Goal: Find specific page/section: Find specific page/section

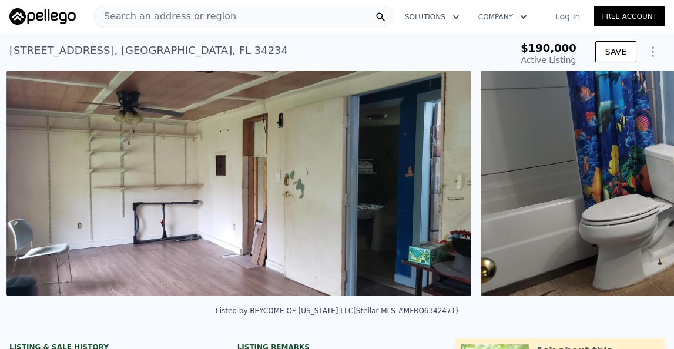
scroll to position [0, 1012]
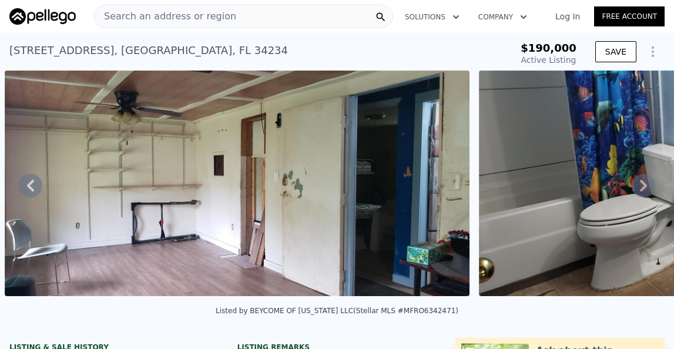
click at [563, 56] on span "Active Listing" at bounding box center [548, 59] width 55 height 9
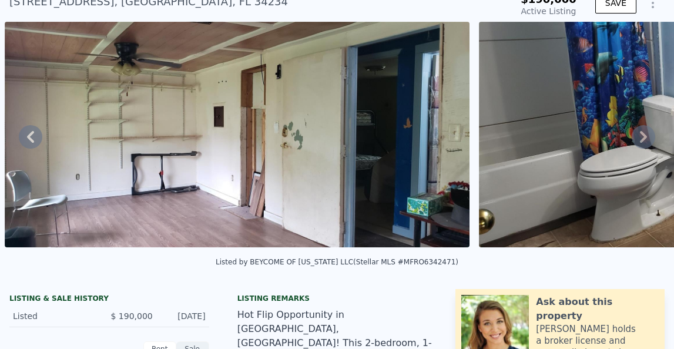
scroll to position [4, 0]
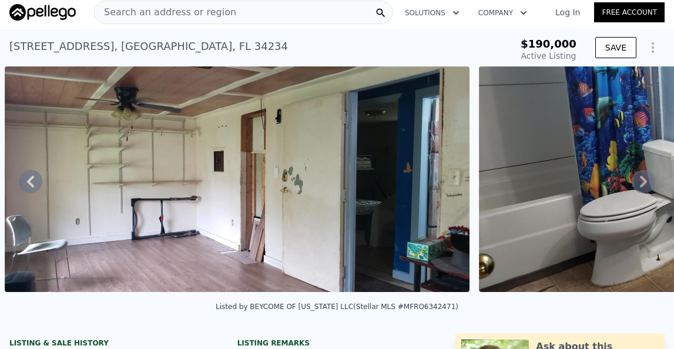
click at [540, 51] on span "Active Listing" at bounding box center [548, 55] width 55 height 9
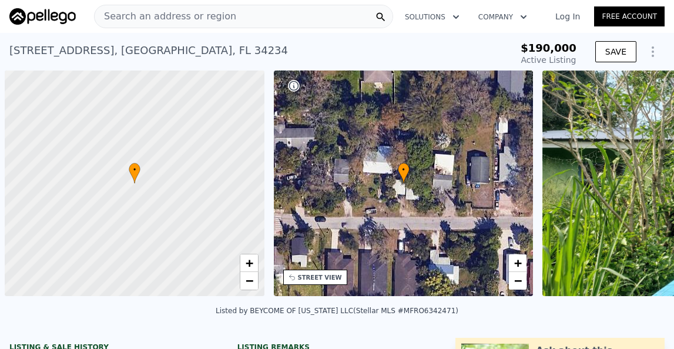
scroll to position [0, 5]
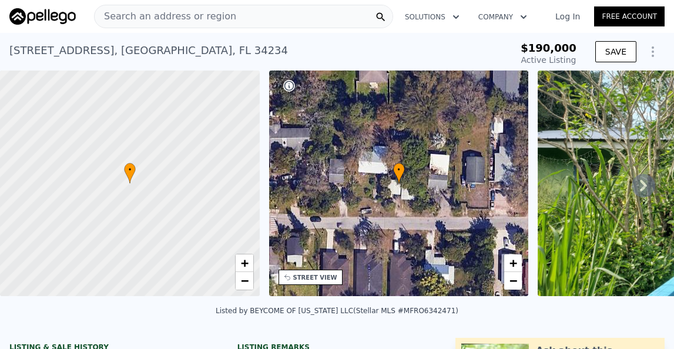
click at [538, 61] on span "Active Listing" at bounding box center [548, 59] width 55 height 9
click at [653, 52] on icon "Show Options" at bounding box center [652, 51] width 1 height 9
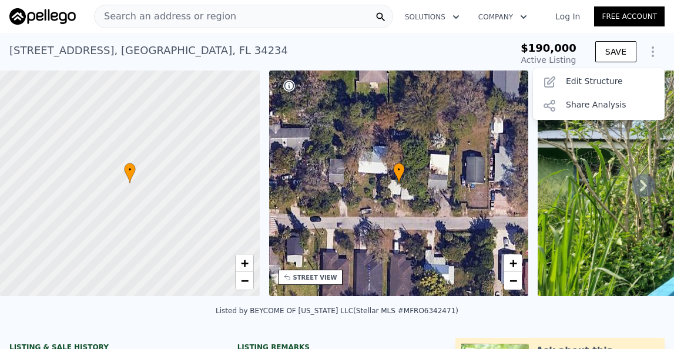
click at [493, 110] on div "• + −" at bounding box center [399, 183] width 260 height 226
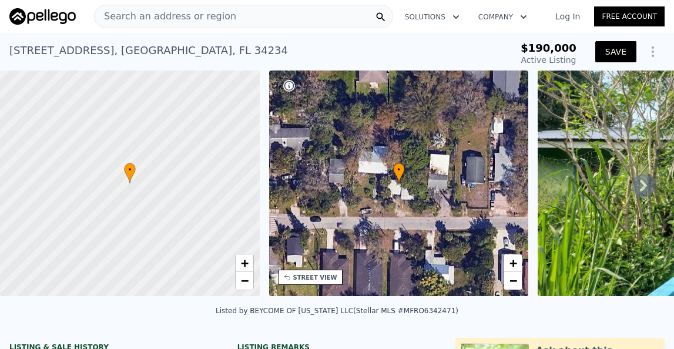
click at [607, 56] on button "SAVE" at bounding box center [615, 51] width 41 height 21
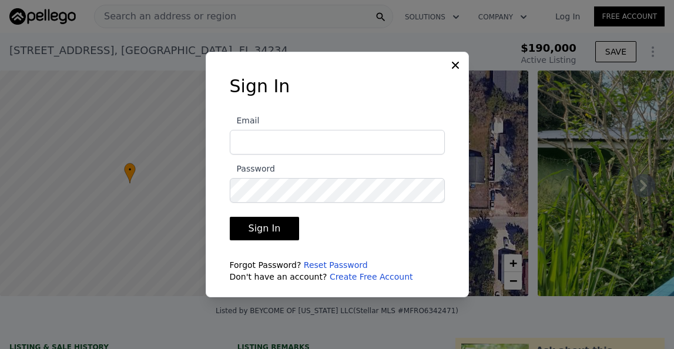
click at [455, 65] on icon at bounding box center [455, 65] width 7 height 7
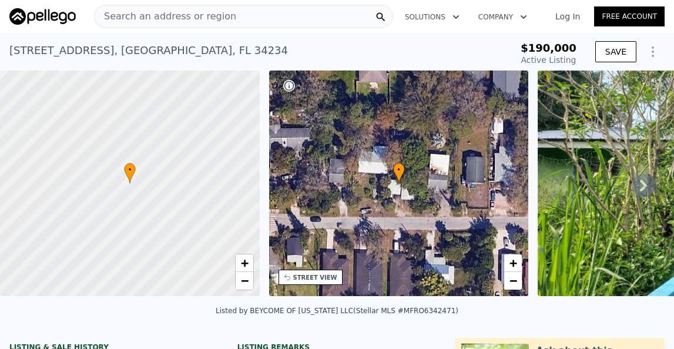
click at [543, 51] on span "$190,000" at bounding box center [548, 48] width 56 height 12
click at [257, 18] on div "Search an address or region" at bounding box center [243, 16] width 299 height 23
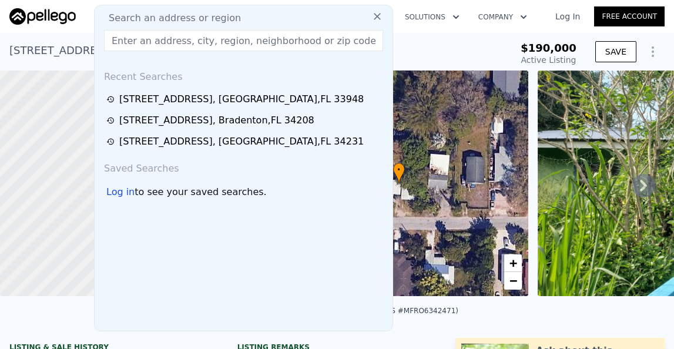
click at [197, 39] on input "text" at bounding box center [243, 40] width 279 height 21
paste input "[STREET_ADDRESS][US_STATE]"
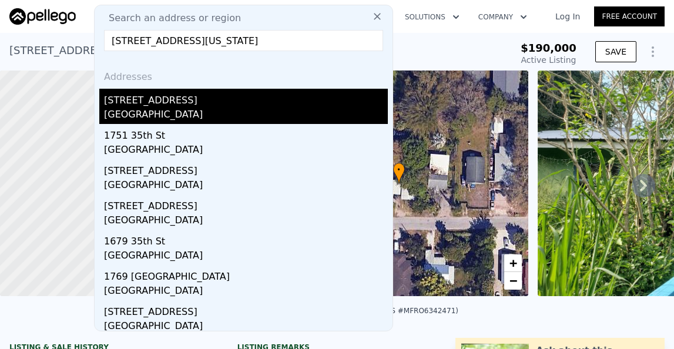
type input "[STREET_ADDRESS][US_STATE]"
click at [180, 117] on div "[GEOGRAPHIC_DATA]" at bounding box center [246, 116] width 284 height 16
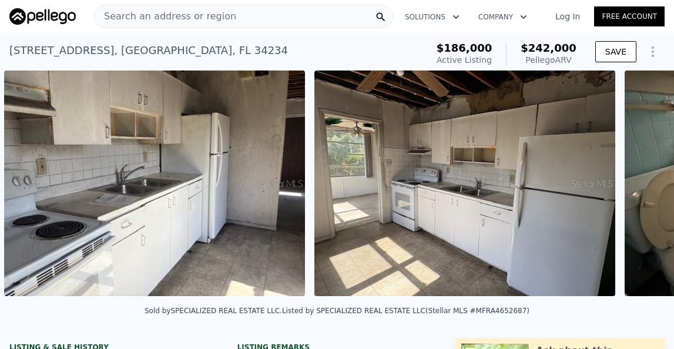
scroll to position [0, 845]
